Goal: Contribute content

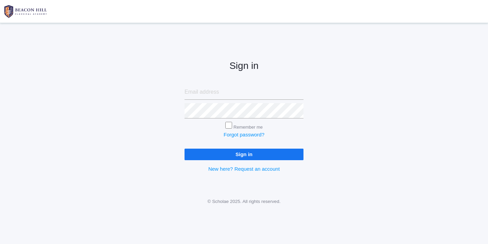
click at [205, 91] on input "email" at bounding box center [243, 92] width 119 height 15
type input "[EMAIL_ADDRESS][DOMAIN_NAME]"
click at [244, 153] on input "Sign in" at bounding box center [243, 154] width 119 height 11
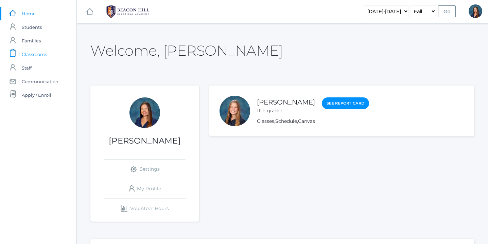
click at [42, 52] on span "Classrooms" at bounding box center [34, 55] width 25 height 14
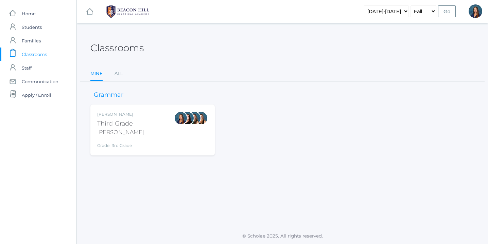
click at [147, 129] on div "Lori Webster Third Grade Webster Grade: 3rd Grade 03LA" at bounding box center [152, 129] width 111 height 37
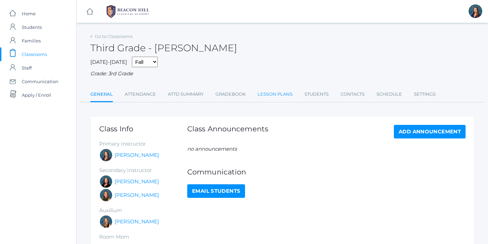
click at [282, 94] on link "Lesson Plans" at bounding box center [275, 95] width 35 height 14
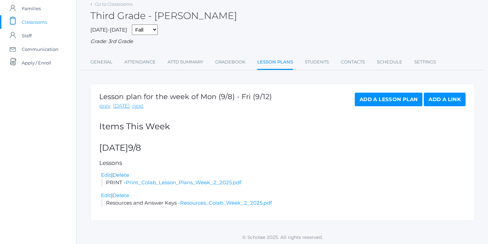
scroll to position [34, 0]
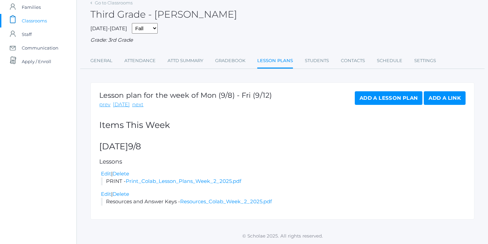
click at [395, 96] on link "Add a Lesson Plan" at bounding box center [389, 98] width 68 height 14
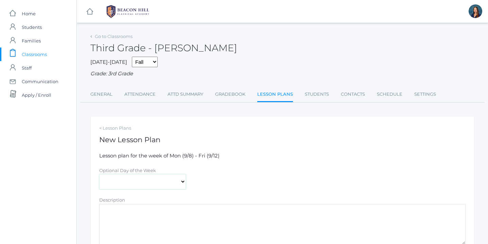
click at [182, 183] on select "[DATE] [DATE] [DATE] [DATE] [DATE]" at bounding box center [142, 181] width 87 height 15
select select "[DATE]"
click at [99, 174] on select "[DATE] [DATE] [DATE] [DATE] [DATE]" at bounding box center [142, 181] width 87 height 15
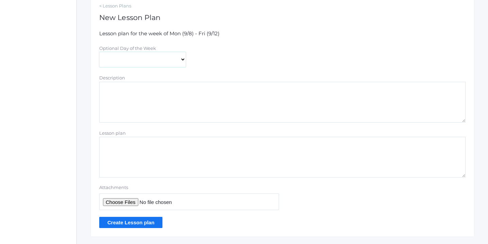
scroll to position [140, 0]
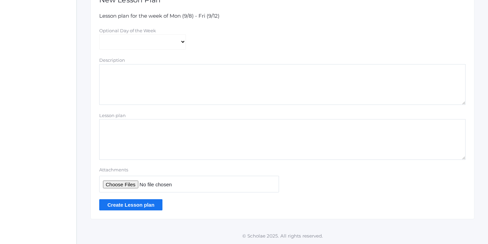
click at [123, 185] on input "Attachments" at bounding box center [189, 184] width 180 height 17
type input "C:\fakepath\Week 3 Lesson Plans 2025.pdf"
click at [142, 202] on input "Create Lesson plan" at bounding box center [130, 204] width 63 height 11
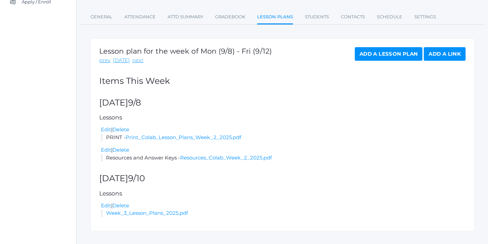
scroll to position [105, 0]
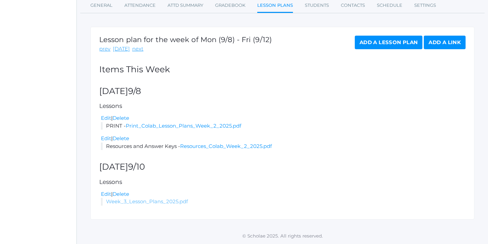
click at [141, 202] on link "Week_3_Lesson_Plans_2025.pdf" at bounding box center [147, 201] width 82 height 6
